Goal: Task Accomplishment & Management: Use online tool/utility

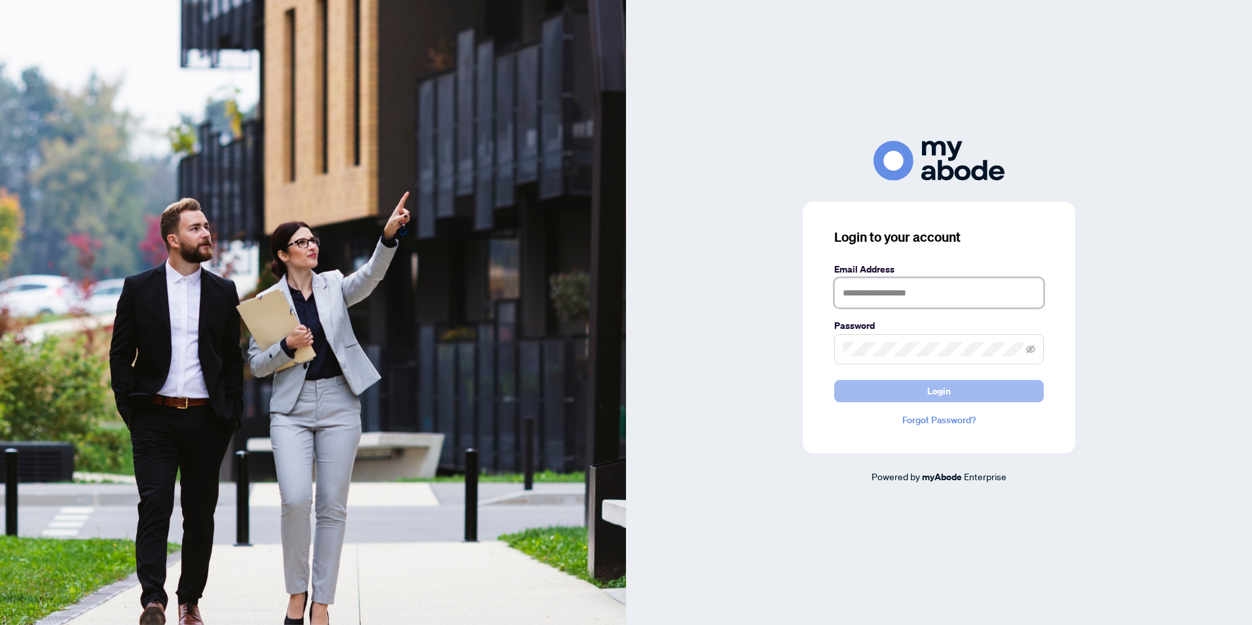
type input "**********"
click at [941, 392] on span "Login" at bounding box center [939, 390] width 24 height 21
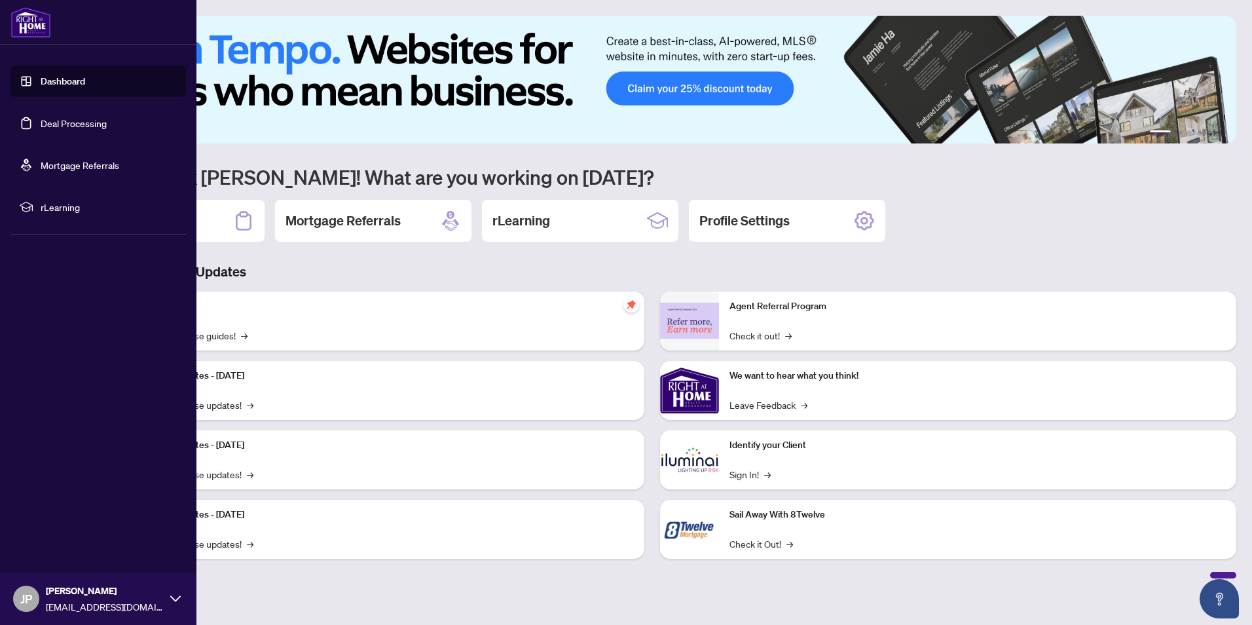
click at [55, 121] on link "Deal Processing" at bounding box center [74, 123] width 66 height 12
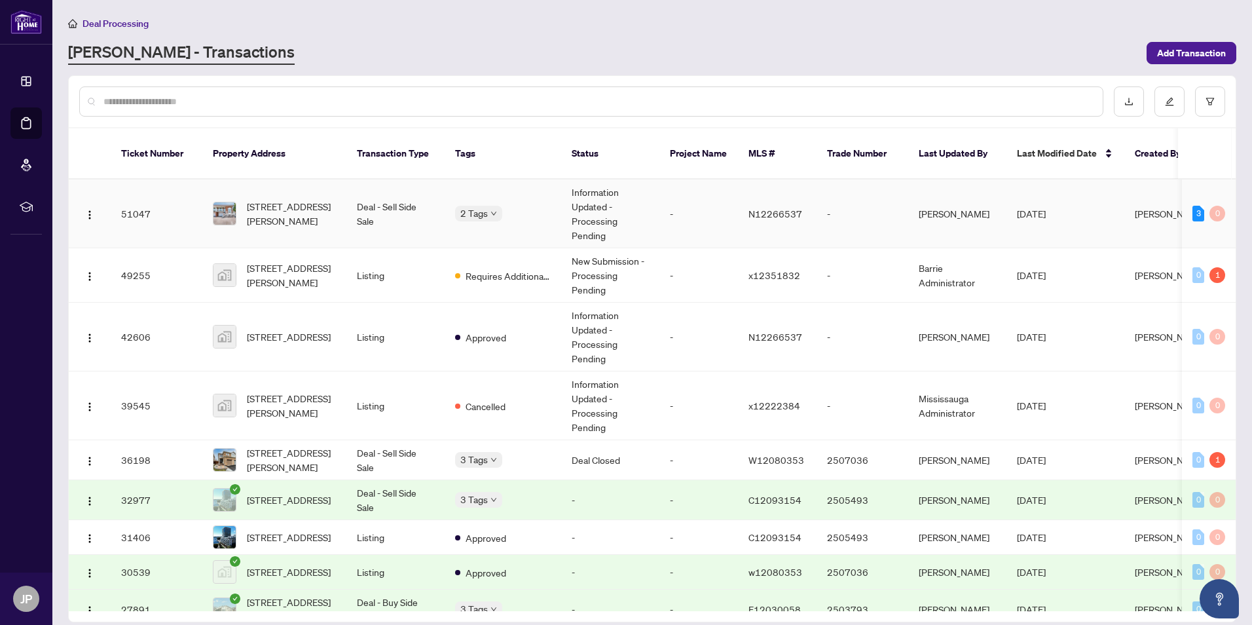
click at [393, 197] on td "Deal - Sell Side Sale" at bounding box center [395, 213] width 98 height 69
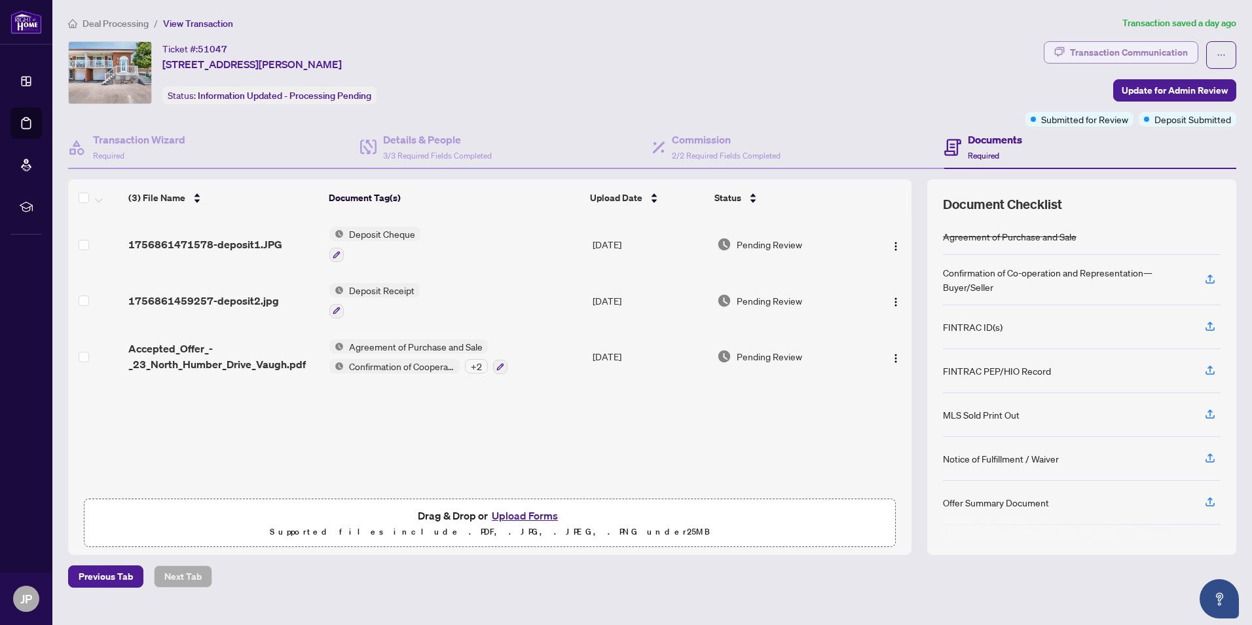
click at [1102, 52] on div "Transaction Communication" at bounding box center [1129, 52] width 118 height 21
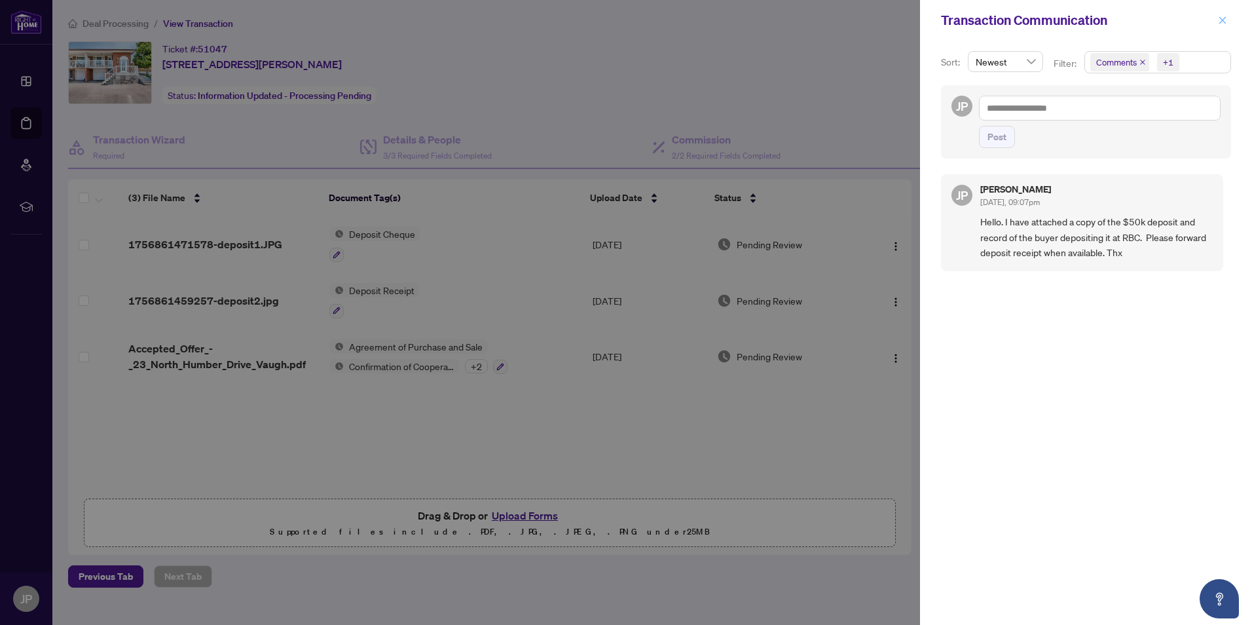
click at [1227, 20] on button "button" at bounding box center [1222, 20] width 17 height 16
